Goal: Task Accomplishment & Management: Manage account settings

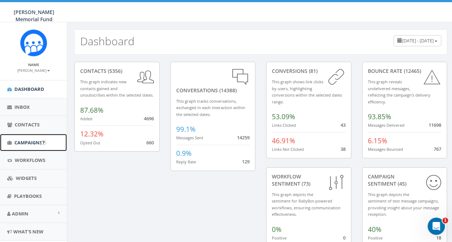
click at [26, 146] on link "Campaigns" at bounding box center [33, 143] width 67 height 18
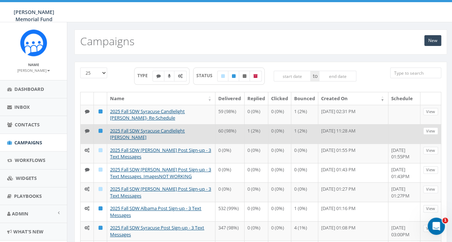
scroll to position [36, 0]
